Goal: Transaction & Acquisition: Purchase product/service

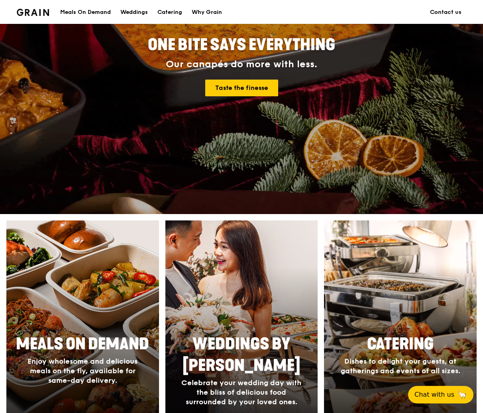
scroll to position [130, 0]
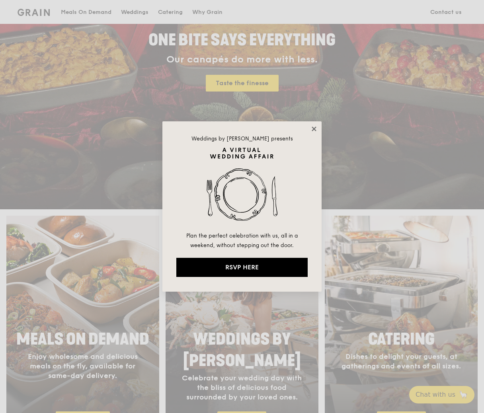
click at [311, 129] on icon at bounding box center [314, 128] width 7 height 7
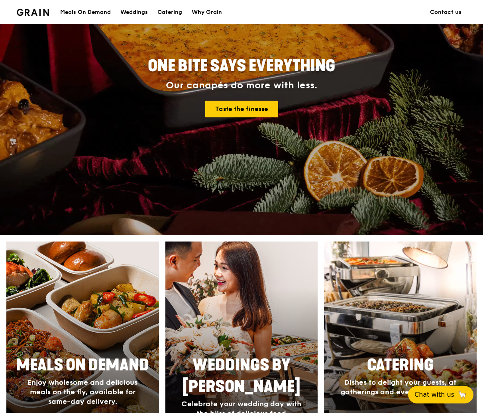
scroll to position [43, 0]
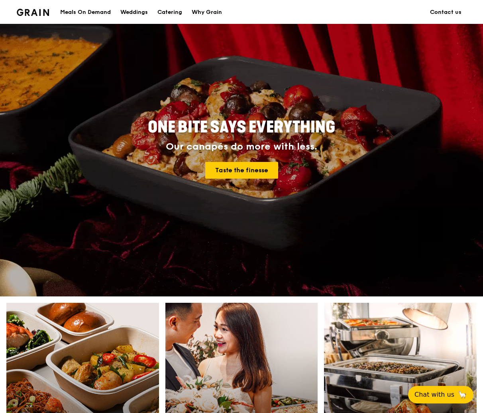
click at [94, 12] on div "Meals On Demand" at bounding box center [85, 12] width 51 height 24
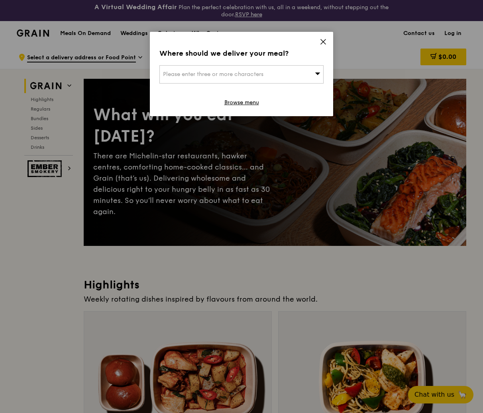
click at [330, 38] on div "Where should we deliver your meal? Please enter three or more characters Browse…" at bounding box center [241, 74] width 183 height 84
click at [320, 44] on icon at bounding box center [322, 41] width 7 height 7
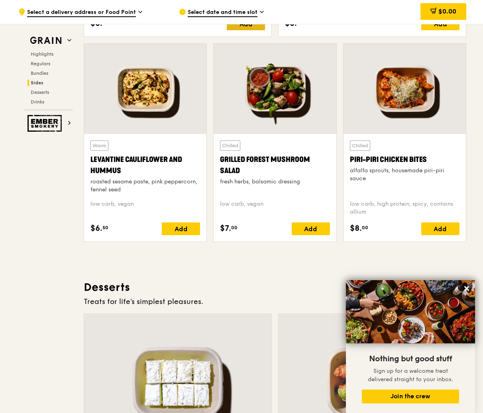
scroll to position [2045, 0]
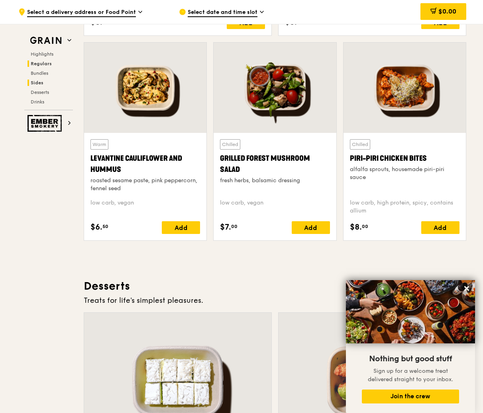
click at [37, 61] on span "Regulars" at bounding box center [41, 64] width 21 height 6
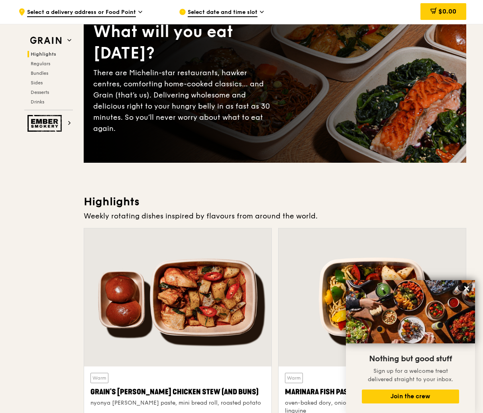
scroll to position [82, 0]
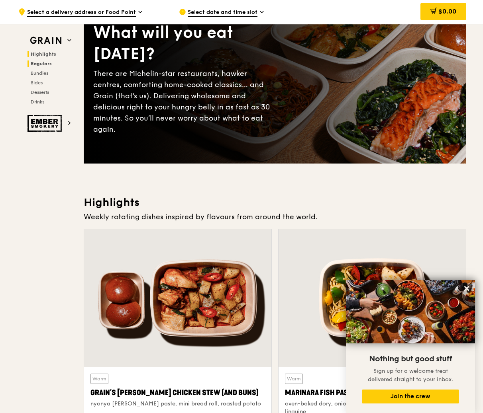
click at [40, 61] on span "Regulars" at bounding box center [41, 64] width 21 height 6
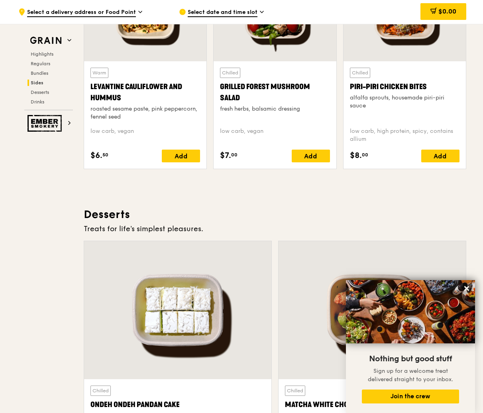
scroll to position [2116, 0]
